Goal: Find contact information: Find contact information

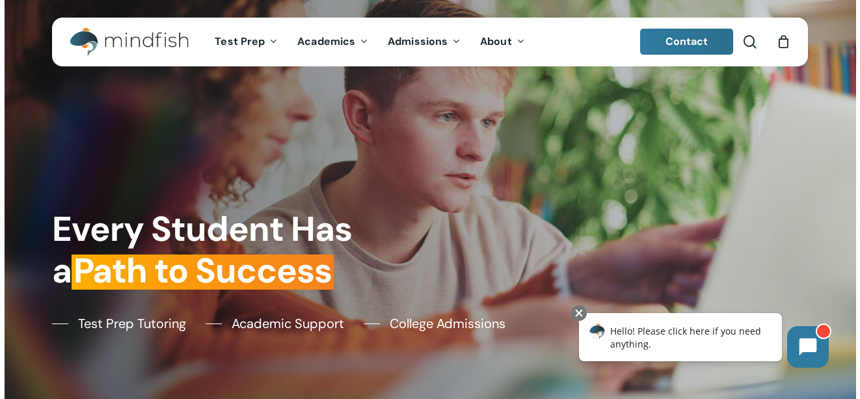
click at [678, 44] on span "Contact" at bounding box center [687, 41] width 43 height 14
